Goal: Book appointment/travel/reservation

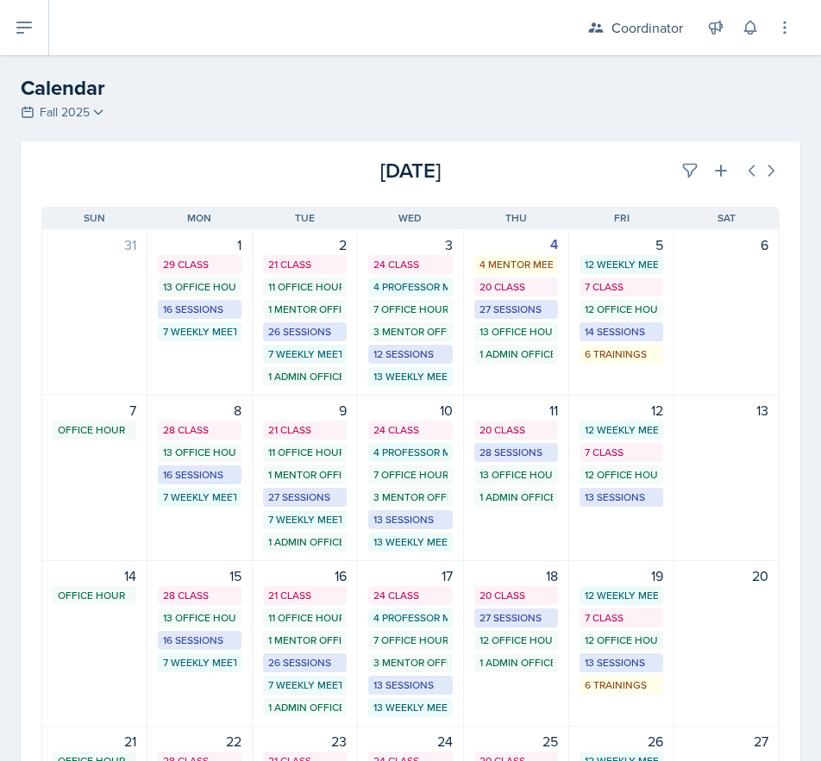
click at [675, 187] on div "[DATE] Sun [DATE] Mon [DATE] Tue [DATE] Wed [DATE] Thu [DATE] Fri [DATE] Sat 31…" at bounding box center [410, 632] width 779 height 892
click at [660, 163] on div "[DATE]" at bounding box center [657, 170] width 246 height 31
click at [674, 165] on button at bounding box center [689, 170] width 31 height 31
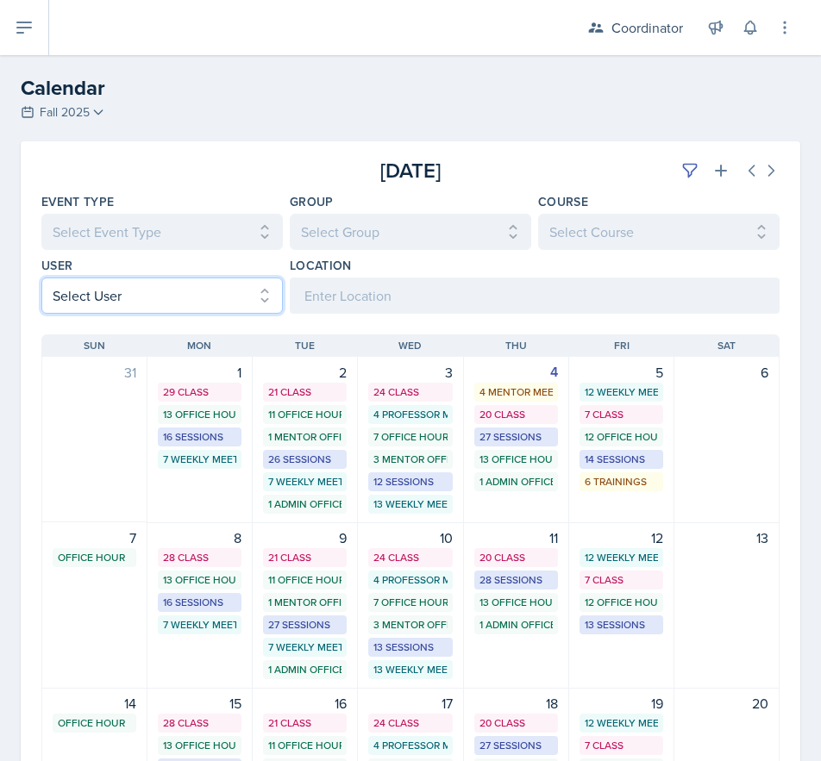
click at [64, 296] on select "Select User All [PERSON_NAME] [PERSON_NAME] [PERSON_NAME] [PERSON_NAME] [PERSON…" at bounding box center [161, 296] width 241 height 36
select select "9becbc58-f797-4ff2-9f76-1bdb99650a58"
click at [41, 278] on select "Select User All [PERSON_NAME] [PERSON_NAME] [PERSON_NAME] [PERSON_NAME] [PERSON…" at bounding box center [161, 296] width 241 height 36
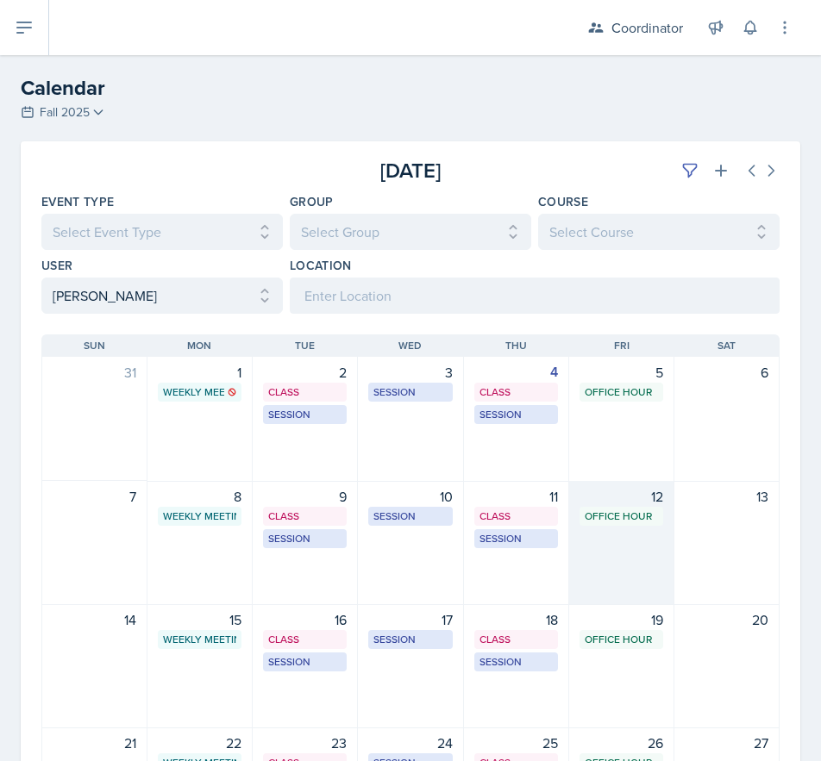
click at [639, 547] on div "12 Office Hour SSC 1:00 PM - 2:00 PM" at bounding box center [621, 543] width 105 height 124
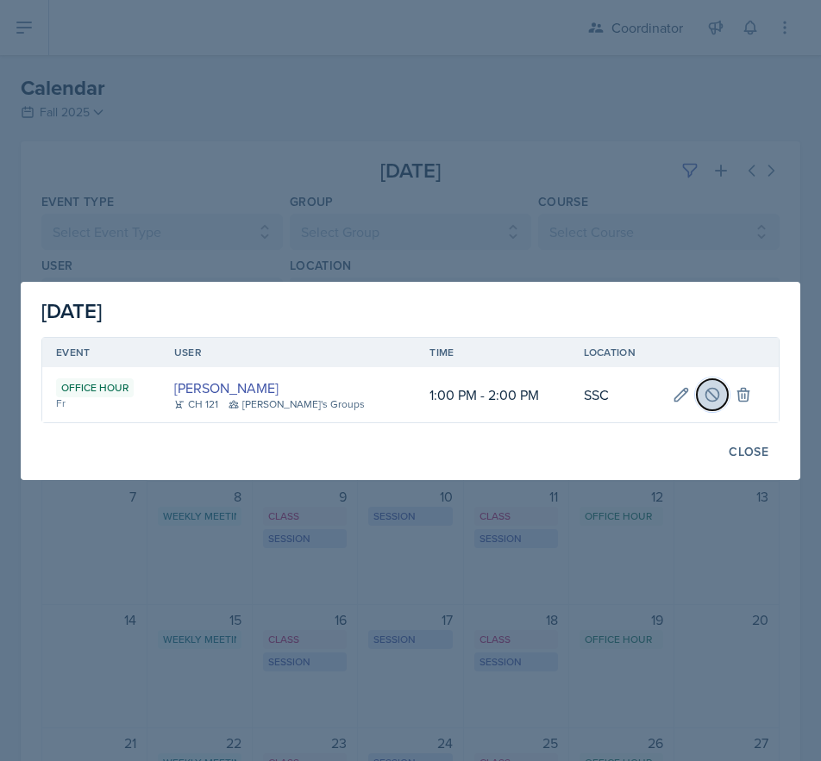
click at [703, 401] on icon at bounding box center [711, 394] width 17 height 17
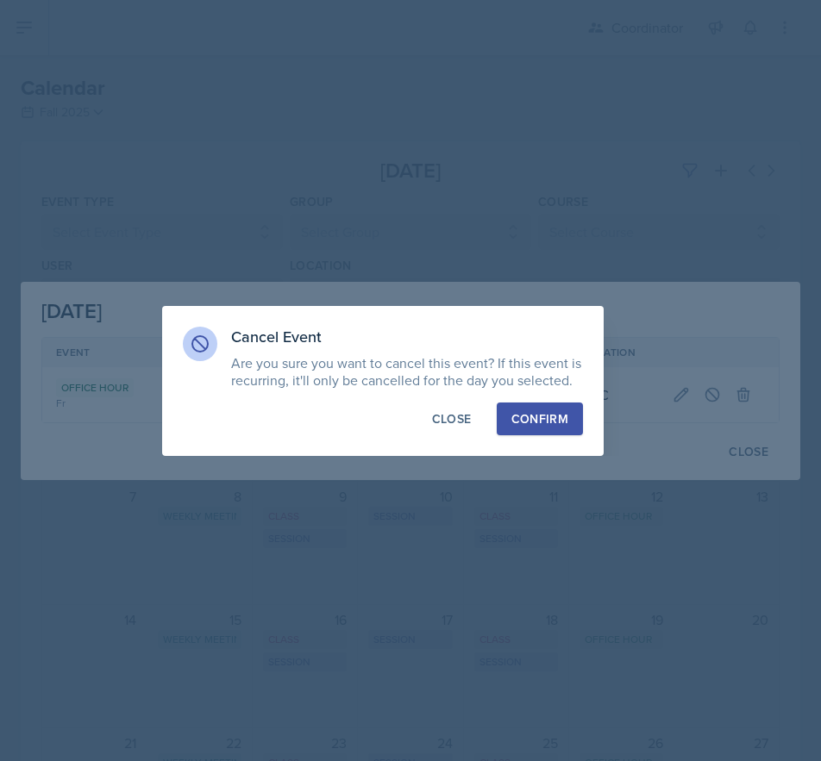
click at [530, 411] on div "Confirm" at bounding box center [539, 418] width 57 height 17
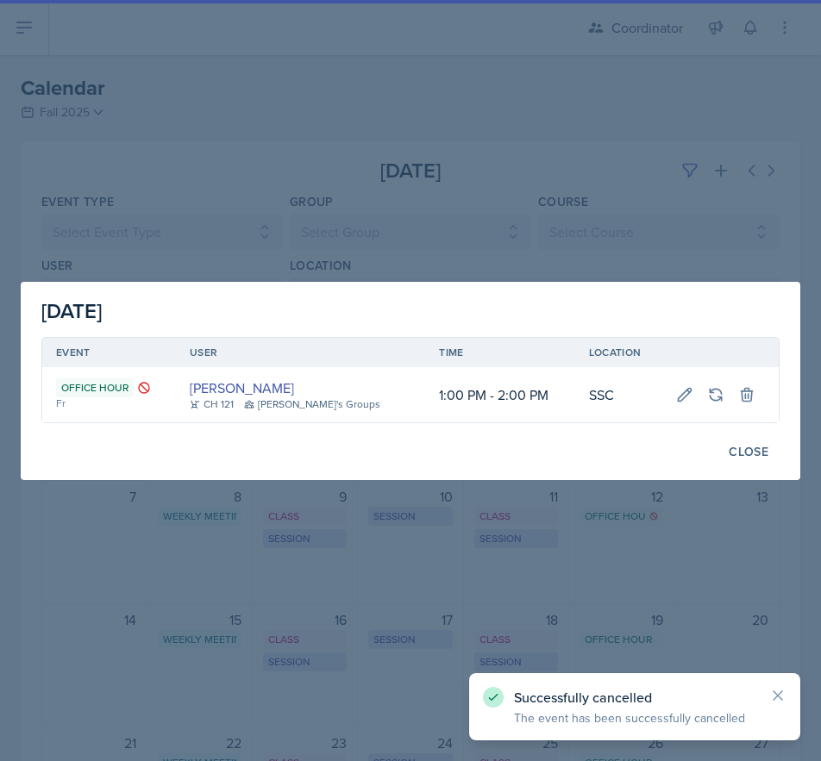
click at [455, 192] on div at bounding box center [410, 380] width 821 height 761
